Goal: Task Accomplishment & Management: Manage account settings

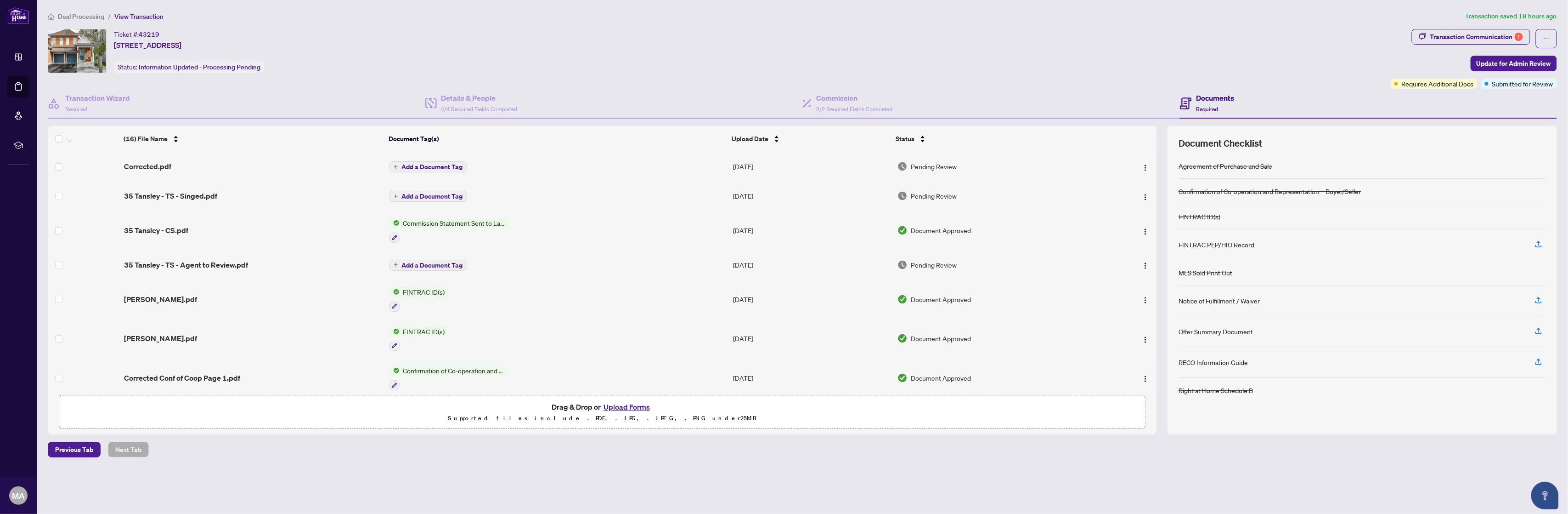
click at [628, 474] on main "Deal Processing / View Transaction Transaction saved 18 hours ago Ticket #: 432…" at bounding box center [802, 257] width 1531 height 514
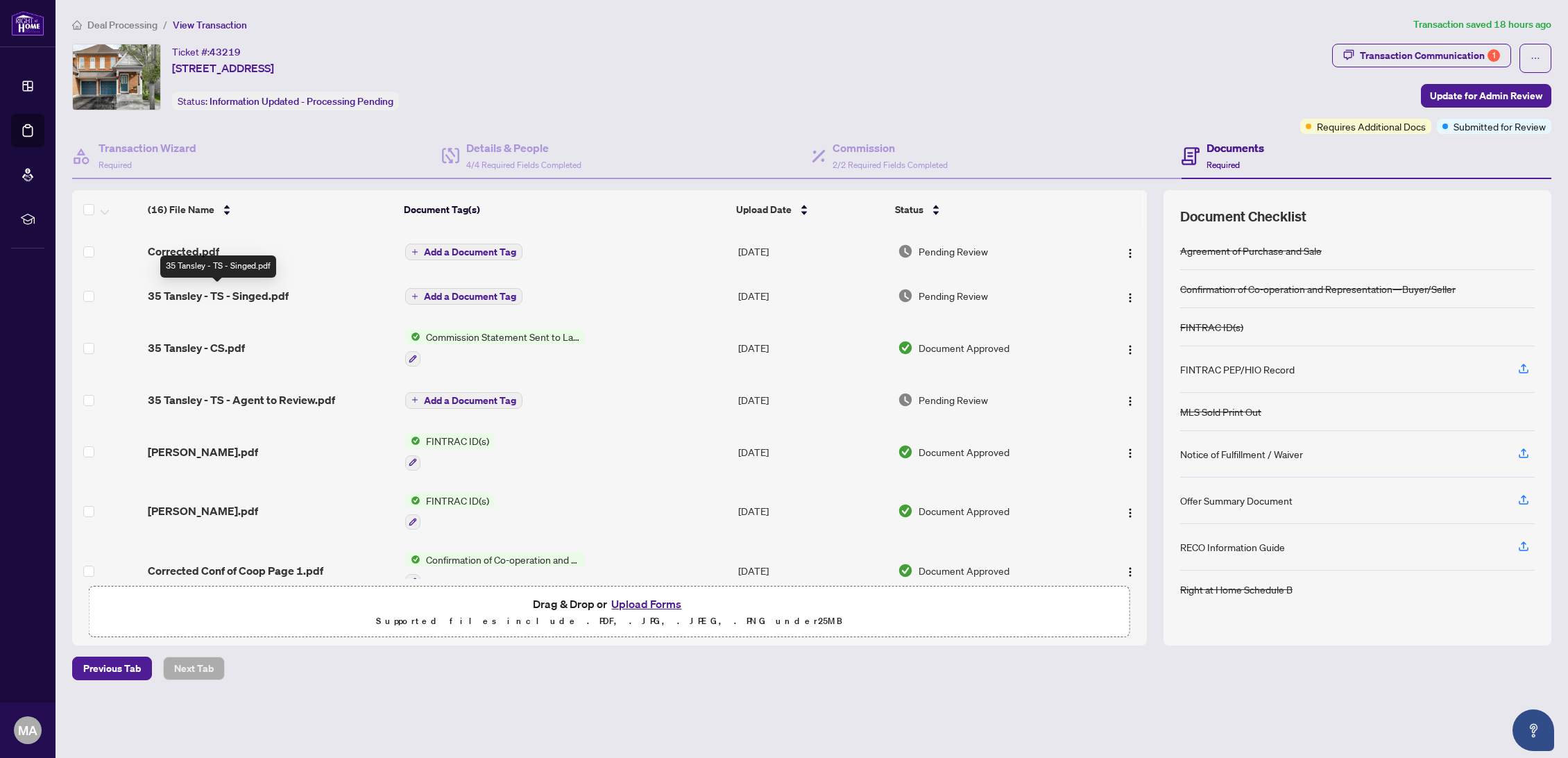
click at [250, 292] on span "35 Tansley - TS - Singed.pdf" at bounding box center [218, 295] width 141 height 17
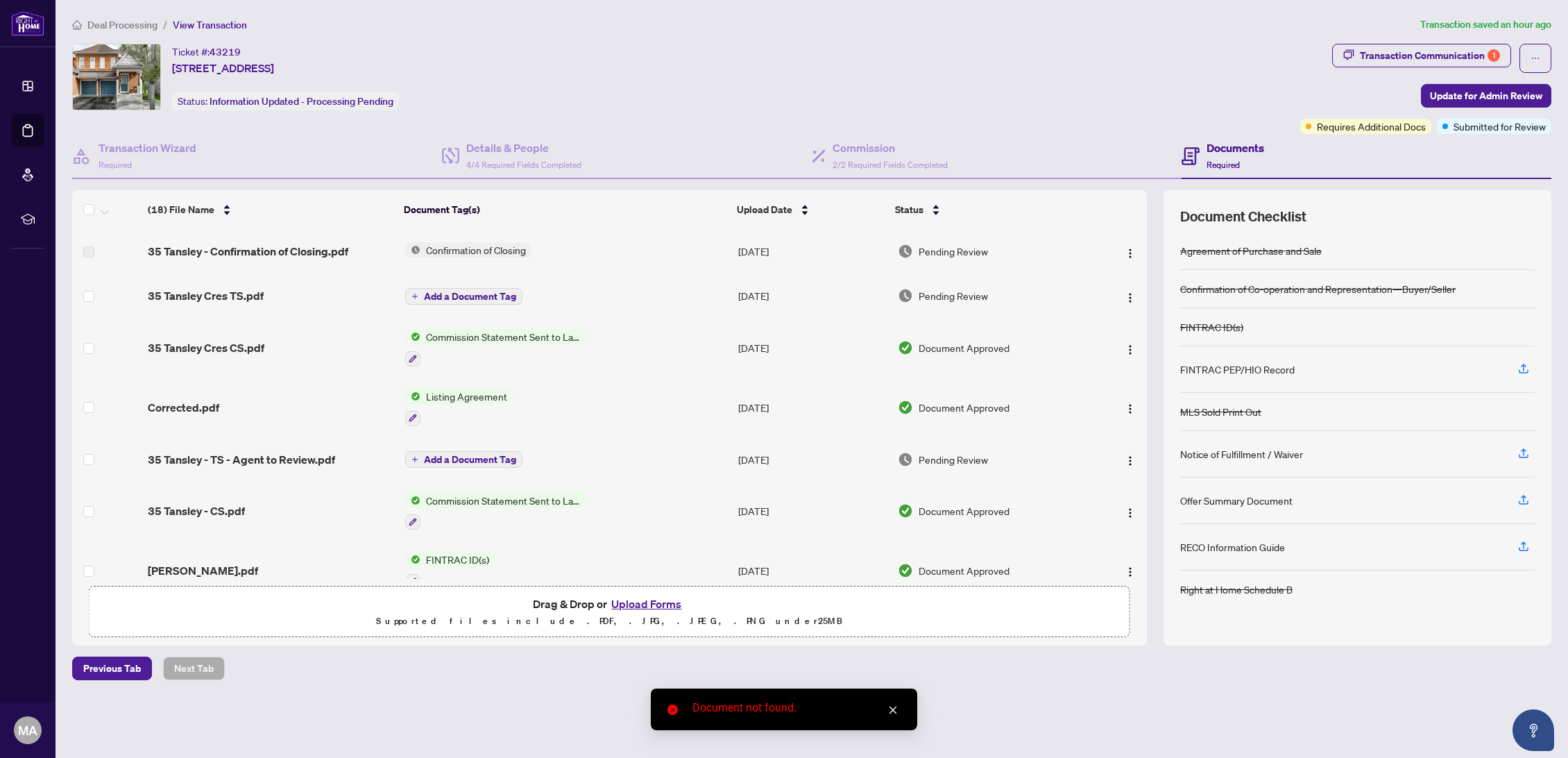
click at [895, 708] on icon "close" at bounding box center [893, 710] width 7 height 7
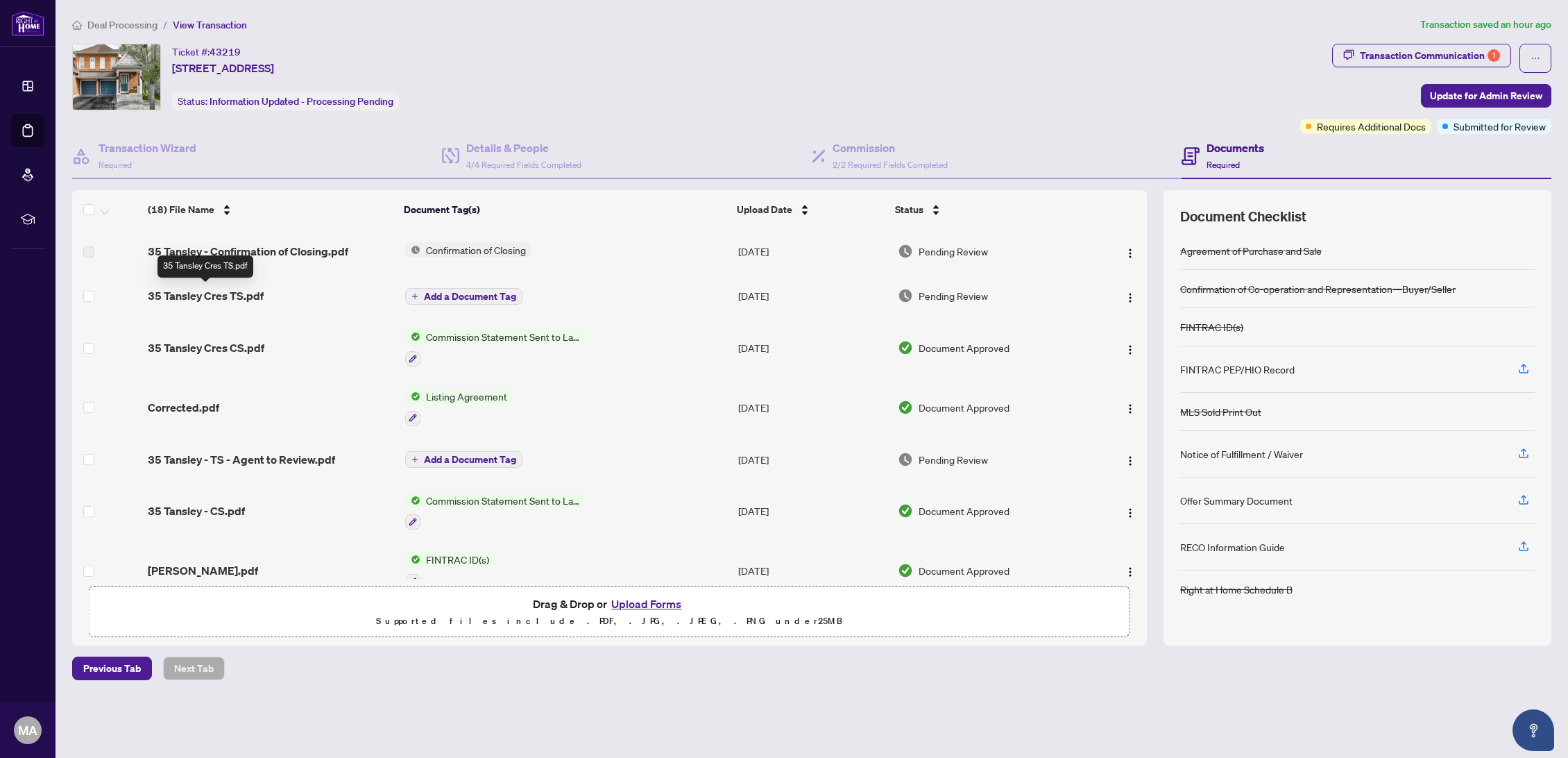
click at [200, 294] on span "35 Tansley Cres TS.pdf" at bounding box center [206, 295] width 116 height 17
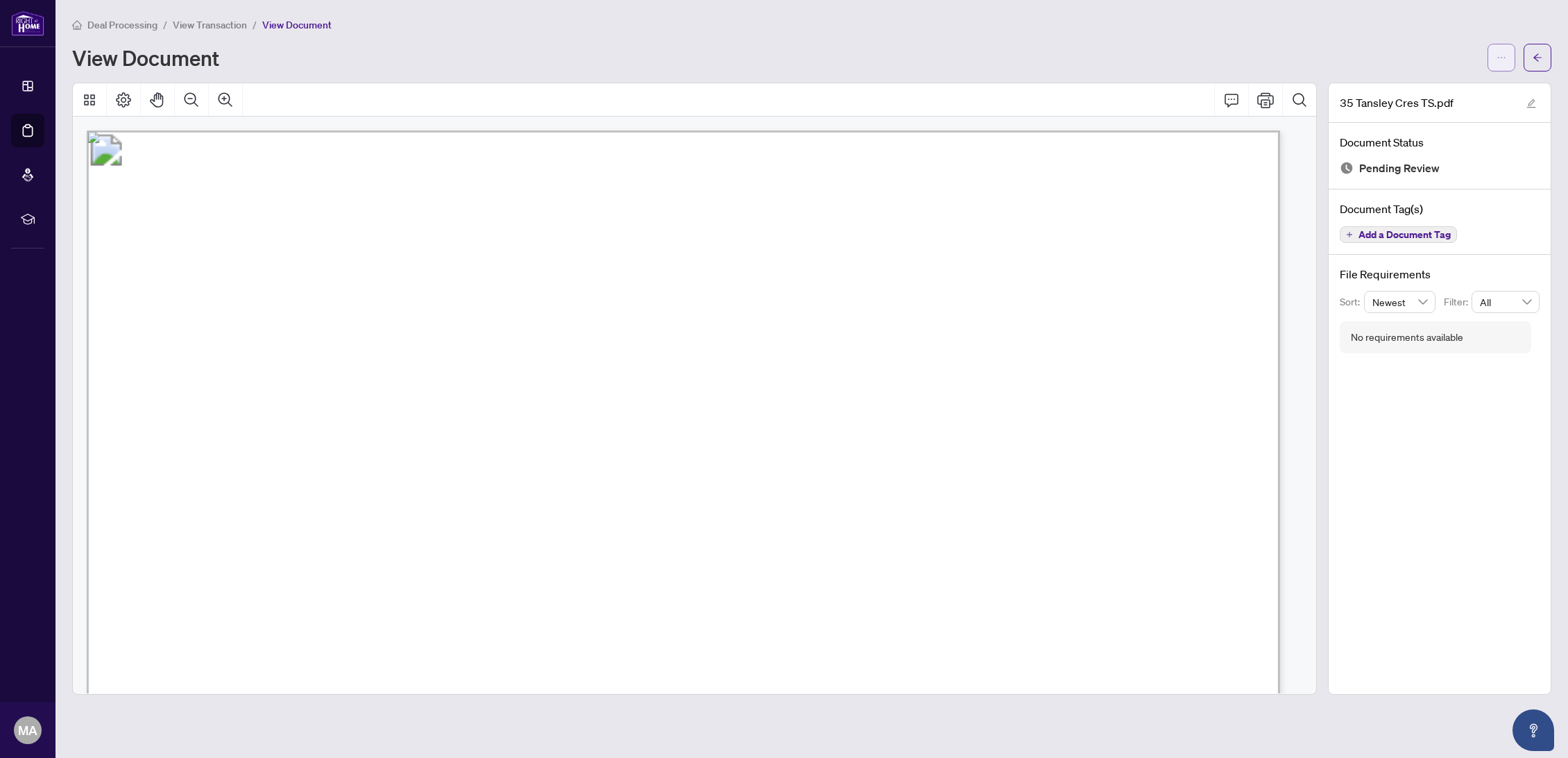
click at [1505, 63] on span "button" at bounding box center [1502, 58] width 10 height 22
click at [1458, 86] on span "Download" at bounding box center [1451, 87] width 106 height 16
click at [1527, 60] on button "button" at bounding box center [1538, 58] width 28 height 28
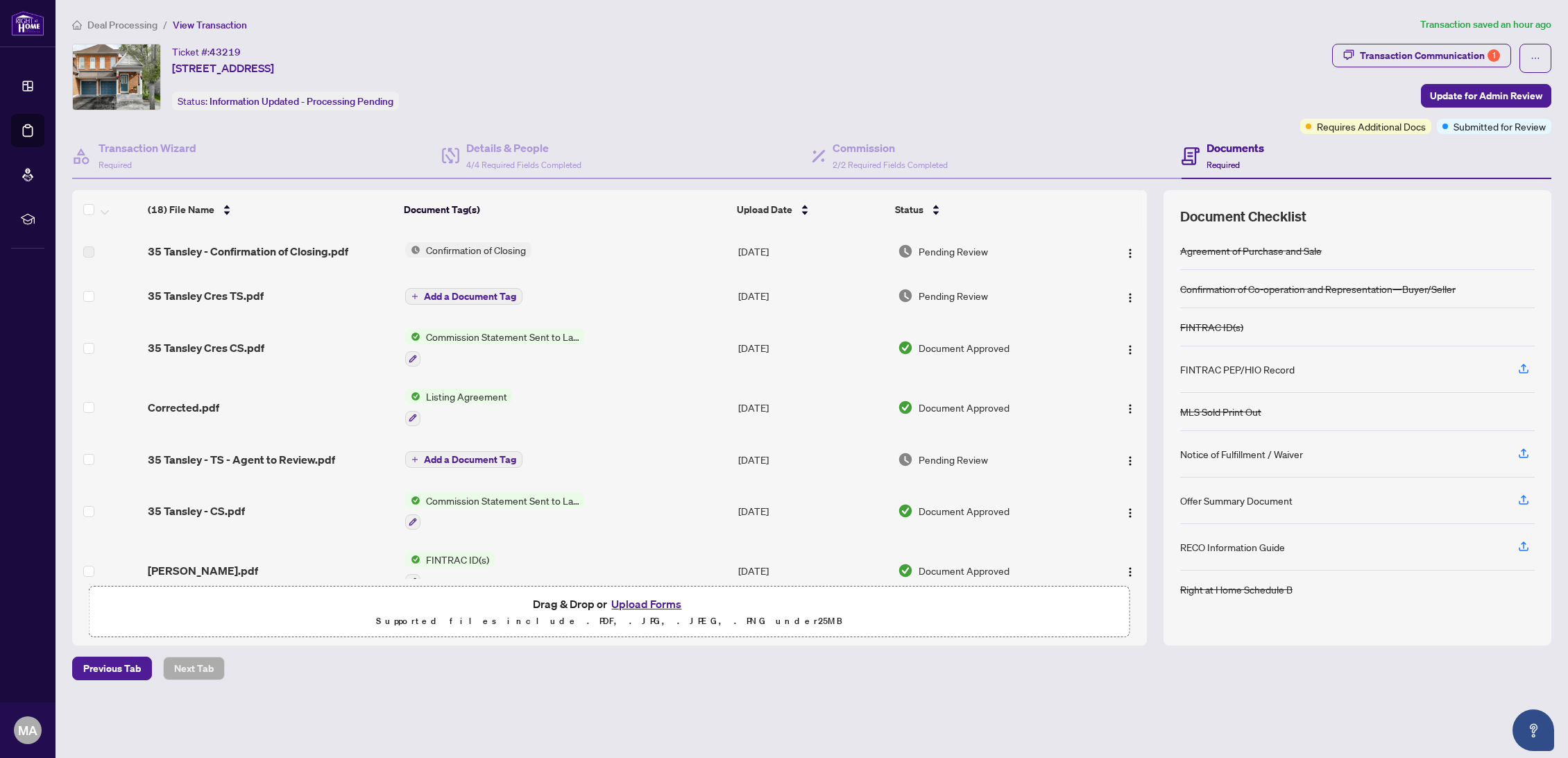
click at [623, 603] on button "Upload Forms" at bounding box center [646, 604] width 78 height 18
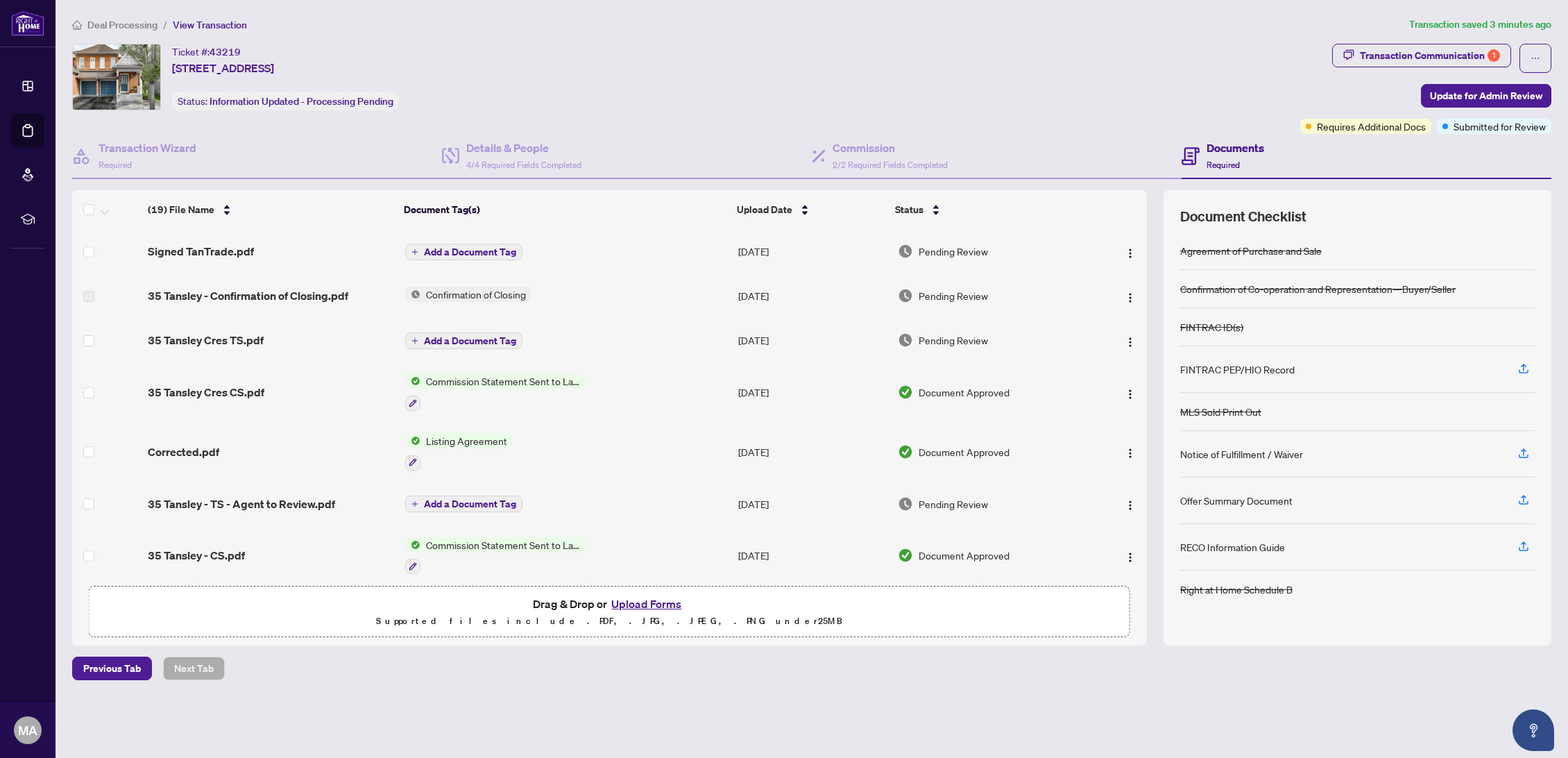
click at [675, 606] on button "Upload Forms" at bounding box center [646, 604] width 78 height 18
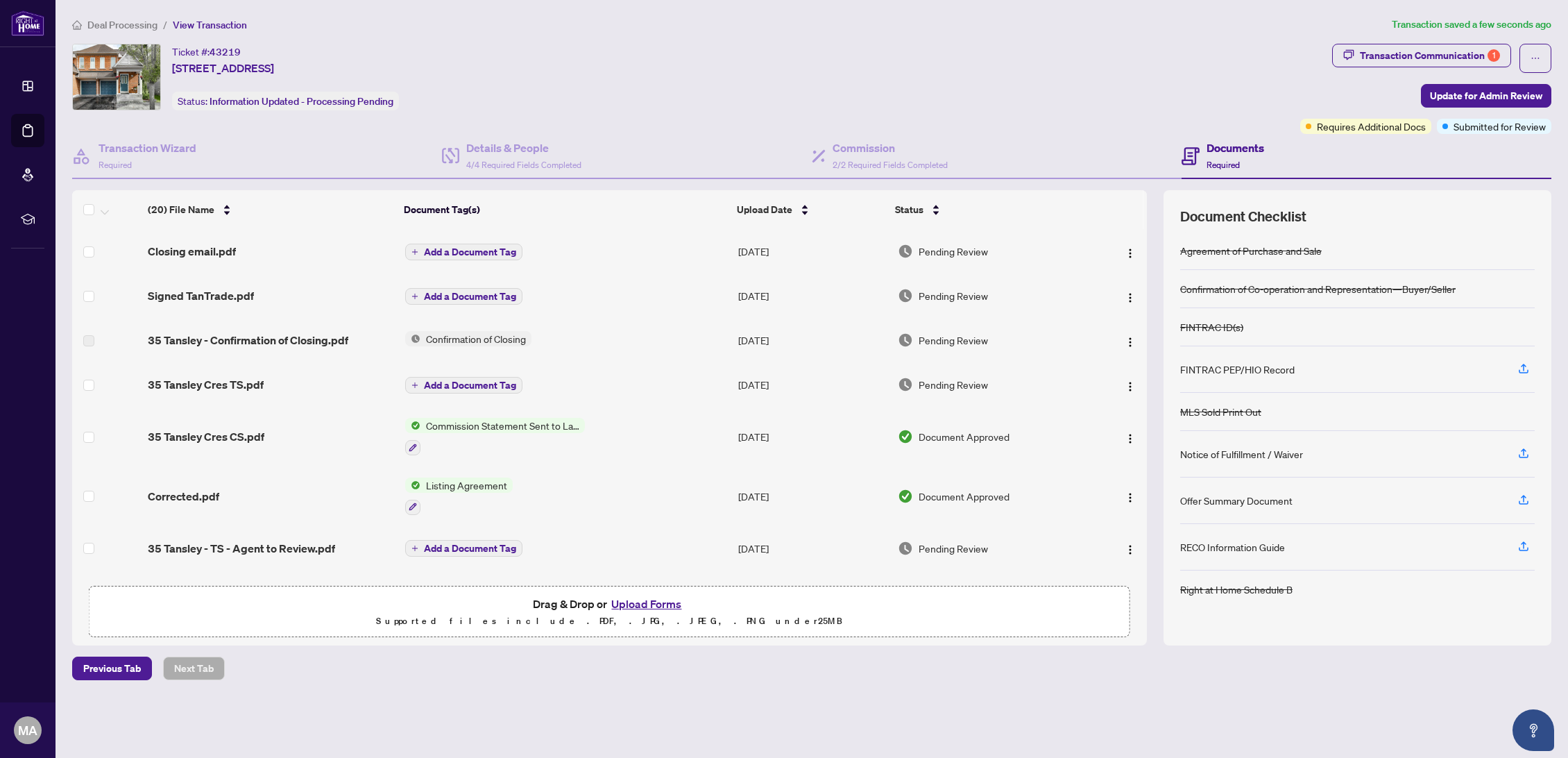
click at [949, 72] on div "Ticket #: 43219 [STREET_ADDRESS] Status: Information Updated - Processing Pendi…" at bounding box center [682, 77] width 1222 height 66
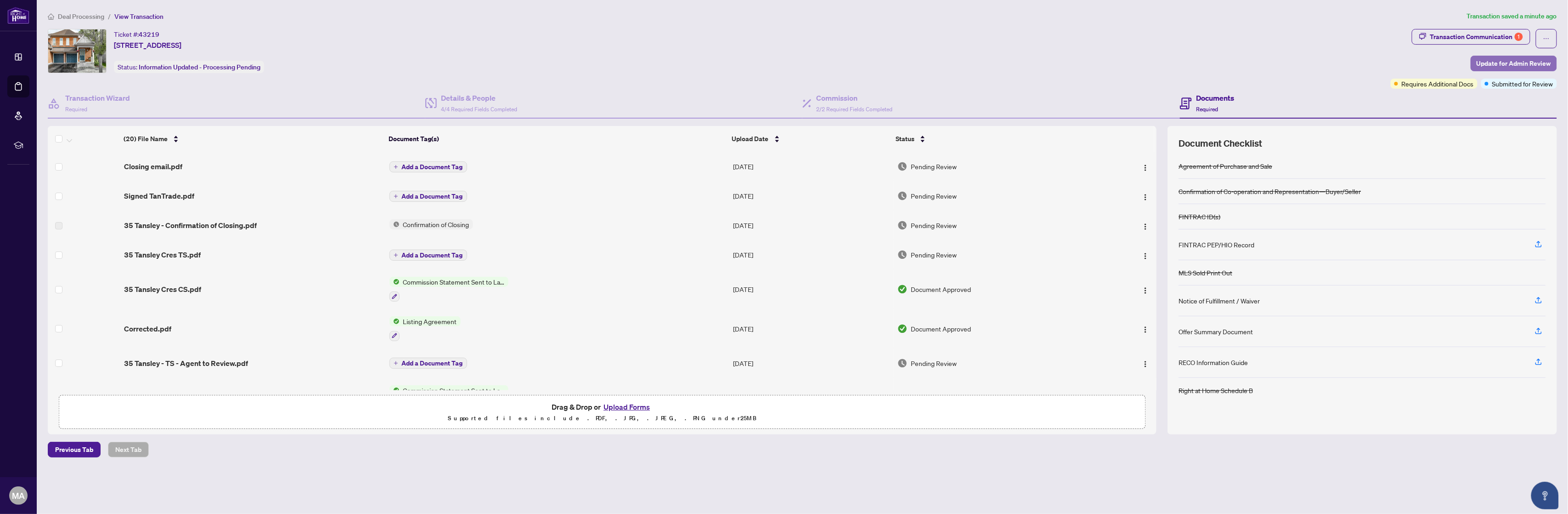
click at [1509, 58] on span "Update for Admin Review" at bounding box center [1514, 63] width 74 height 15
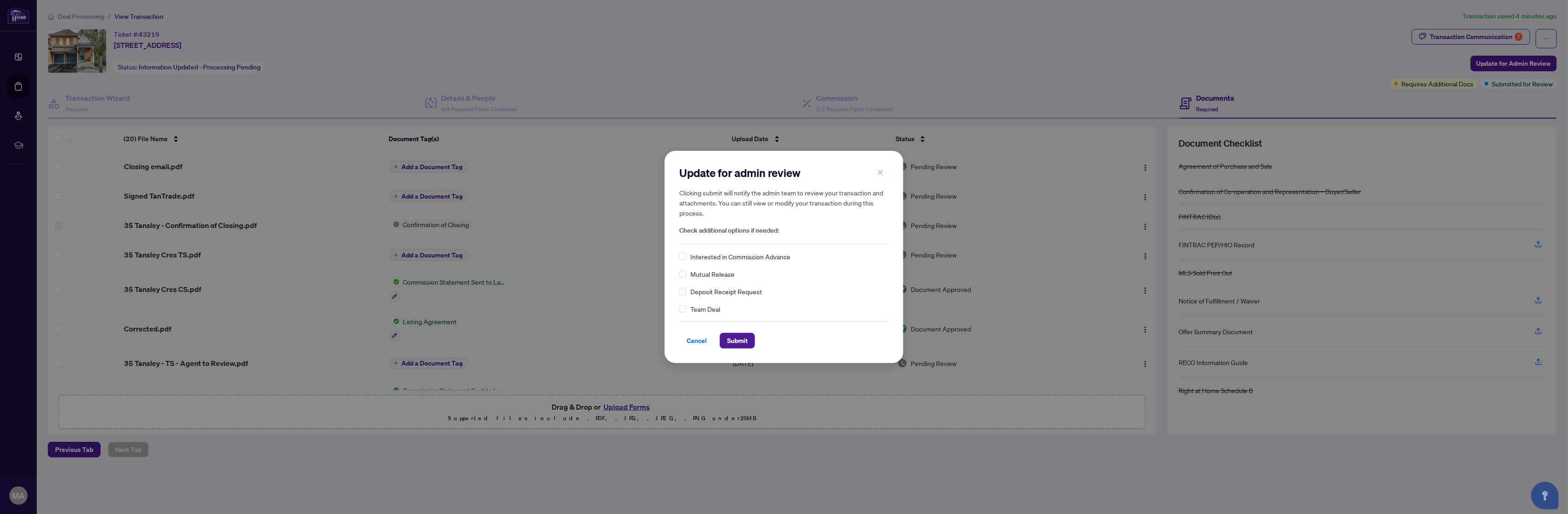
click at [875, 177] on button "button" at bounding box center [880, 172] width 18 height 16
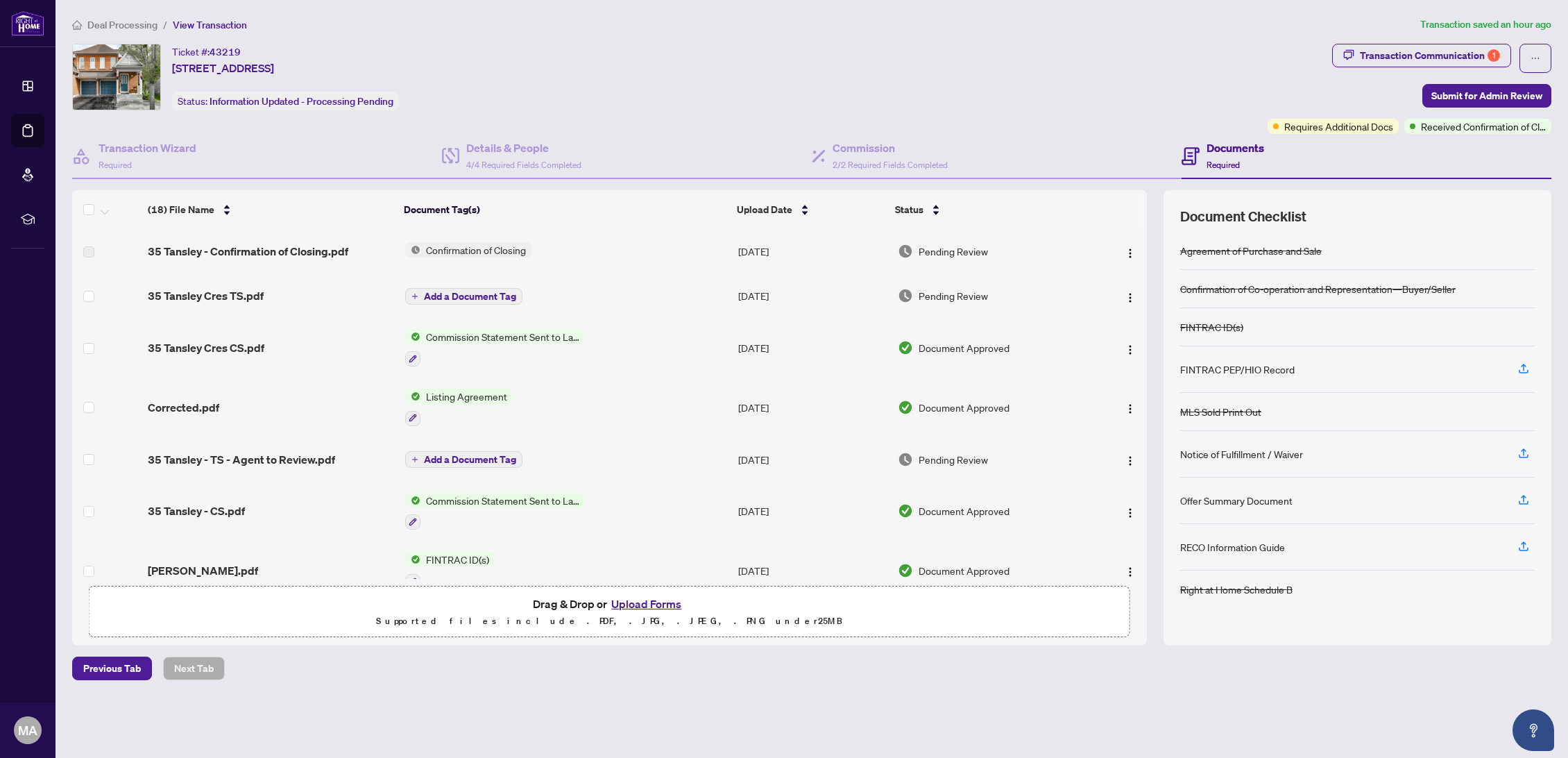
click at [980, 86] on div "Ticket #: 43219 [STREET_ADDRESS] Status: Information Updated - Processing Pendi…" at bounding box center [667, 77] width 1190 height 66
click at [1036, 66] on div "Ticket #: 43219 [STREET_ADDRESS] Status: Information Updated - Processing Pendi…" at bounding box center [667, 77] width 1190 height 66
click at [752, 204] on span "Upload Date" at bounding box center [764, 210] width 55 height 16
click at [204, 288] on span "35 Tansley Cres TS.pdf" at bounding box center [206, 295] width 116 height 17
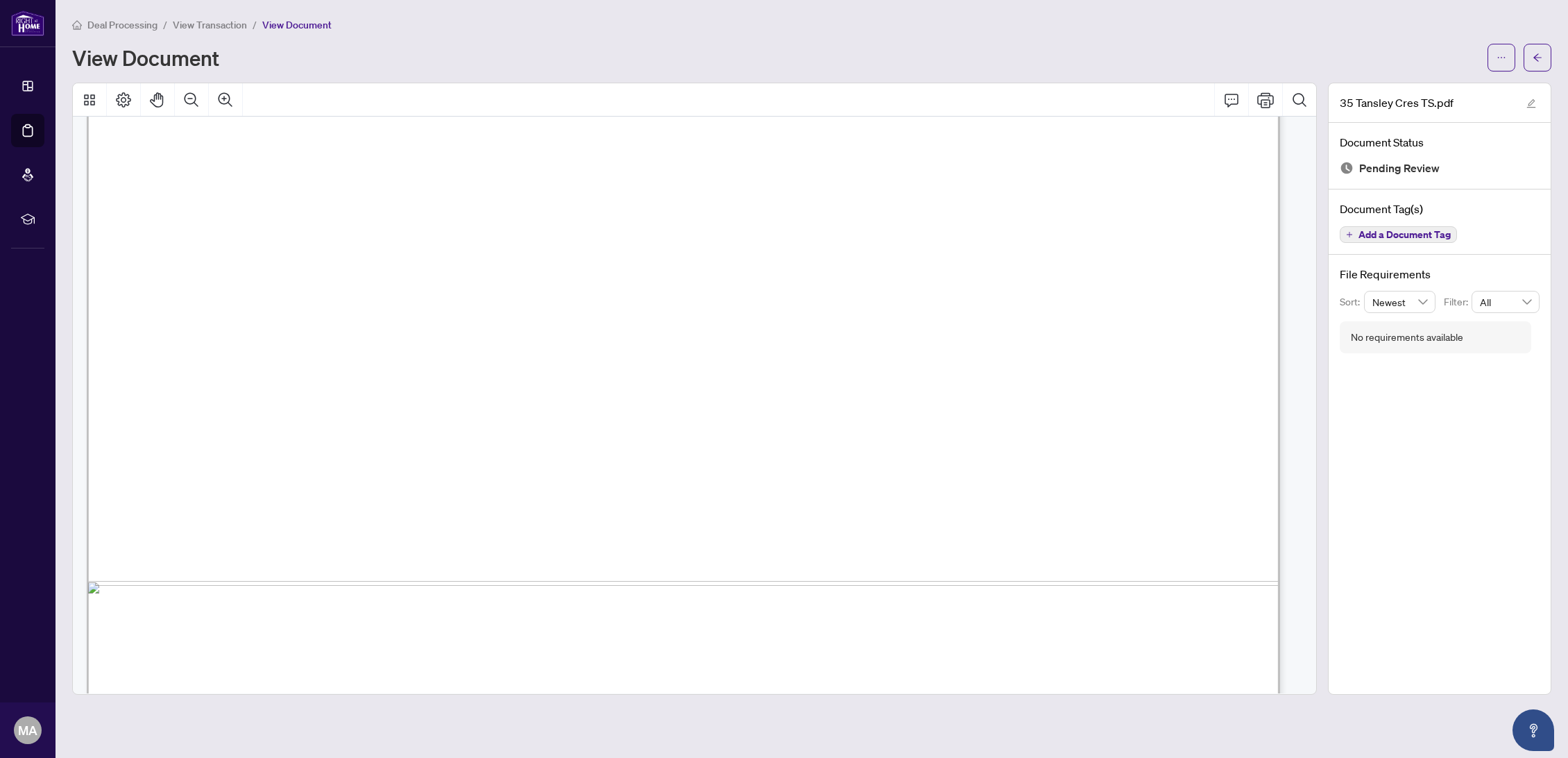
scroll to position [994, 0]
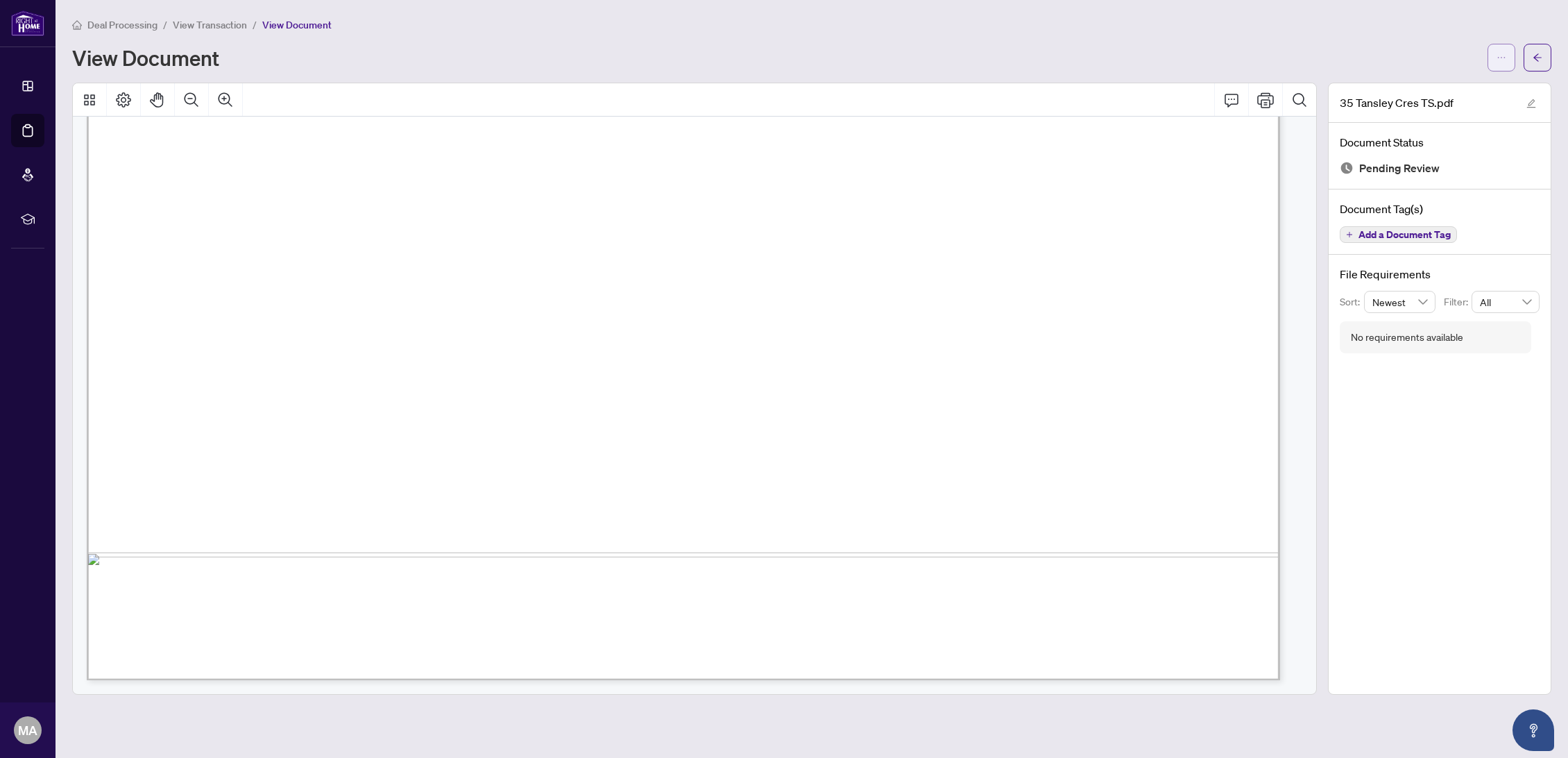
click at [1502, 63] on span "button" at bounding box center [1502, 58] width 10 height 22
click at [1463, 88] on span "Download" at bounding box center [1451, 87] width 106 height 16
